Goal: Task Accomplishment & Management: Manage account settings

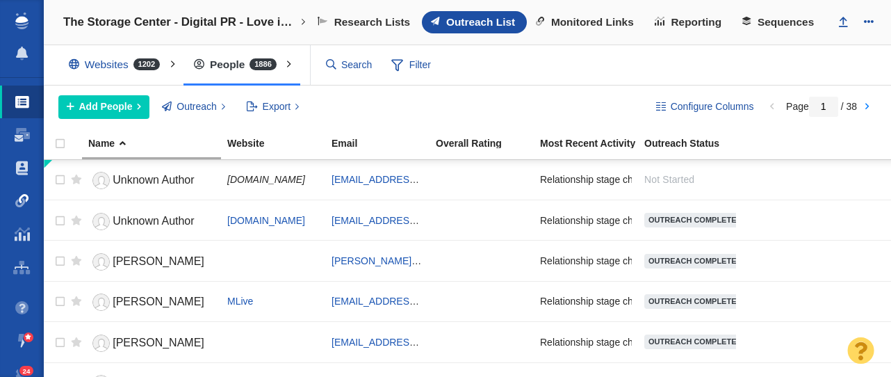
click at [18, 203] on span at bounding box center [22, 201] width 14 height 14
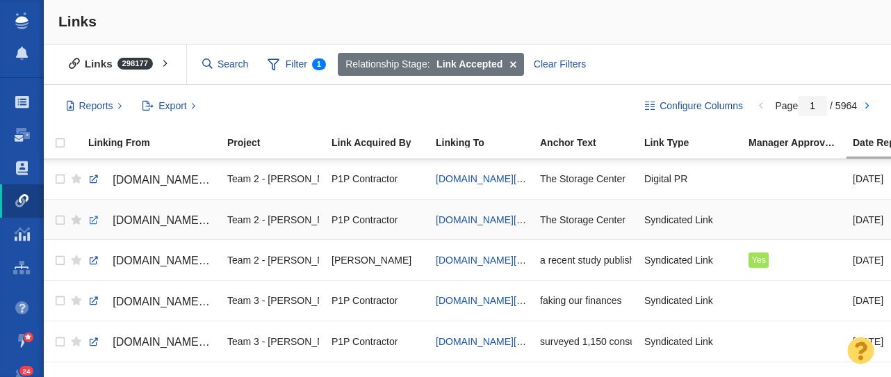
click at [93, 217] on link at bounding box center [94, 220] width 13 height 13
click at [90, 179] on link at bounding box center [94, 179] width 13 height 13
checkbox input "true"
click at [61, 179] on input "checkbox" at bounding box center [58, 179] width 21 height 31
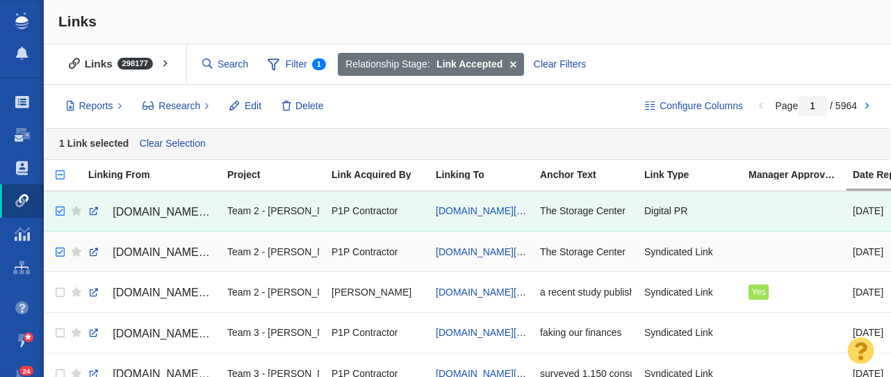
checkbox input "true"
click at [58, 249] on input "checkbox" at bounding box center [58, 252] width 21 height 31
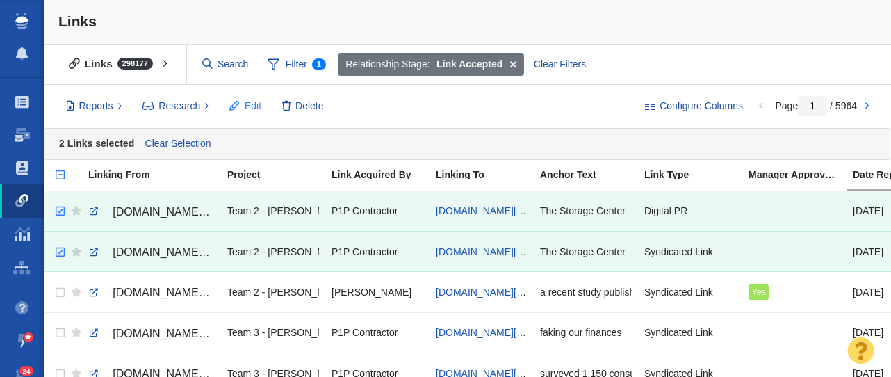
click at [243, 102] on button "Edit" at bounding box center [245, 106] width 47 height 24
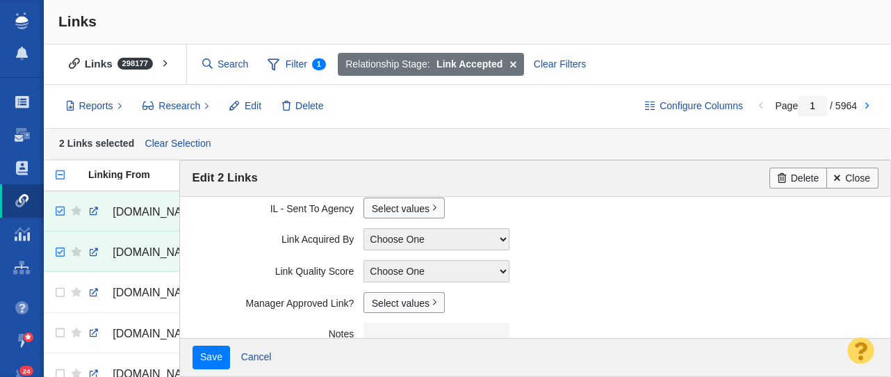
scroll to position [431, 0]
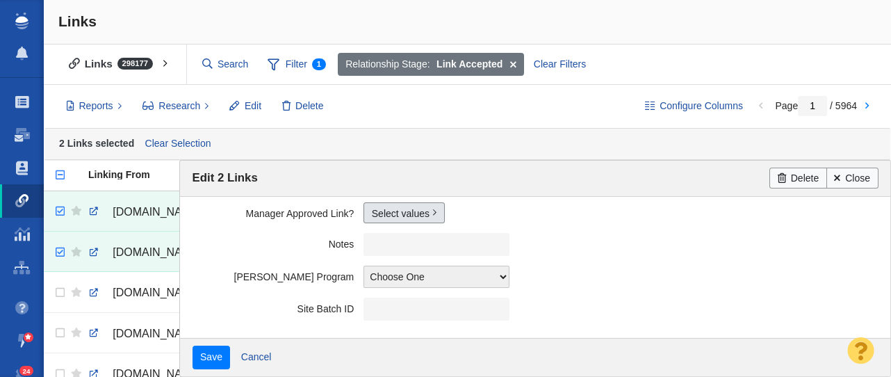
click at [390, 217] on link "Select values" at bounding box center [403, 212] width 81 height 21
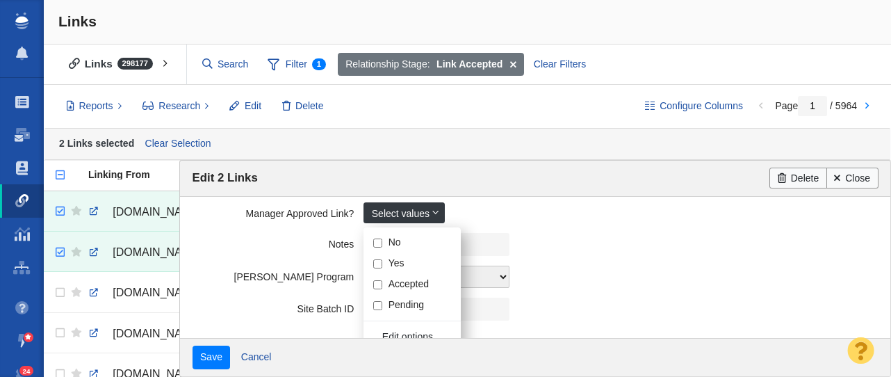
click at [377, 263] on input "Yes" at bounding box center [377, 263] width 9 height 9
checkbox input "true"
click at [237, 242] on label "Notes" at bounding box center [278, 241] width 172 height 17
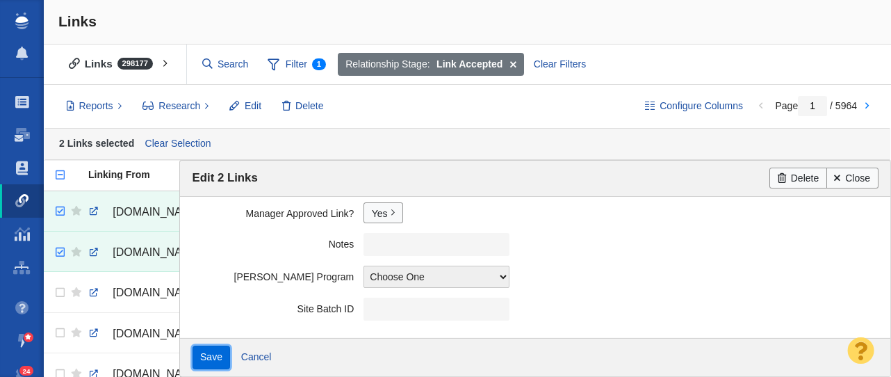
click at [205, 355] on input "Save" at bounding box center [211, 357] width 38 height 24
